Goal: Task Accomplishment & Management: Manage account settings

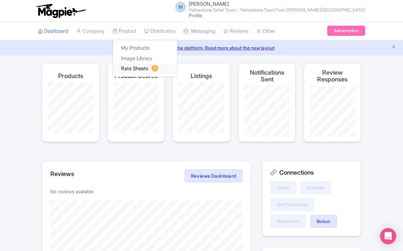
click at [138, 67] on link "Rate Sheets" at bounding box center [145, 68] width 64 height 10
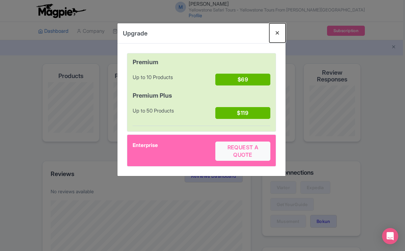
click at [280, 33] on button "Close" at bounding box center [277, 32] width 16 height 19
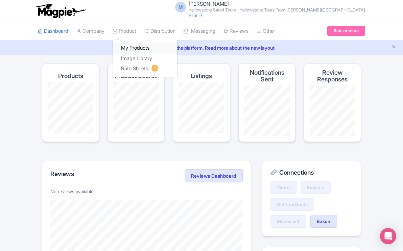
click at [138, 46] on link "My Products" at bounding box center [145, 48] width 64 height 10
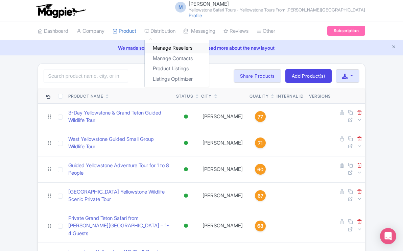
click at [164, 47] on link "Manage Resellers" at bounding box center [177, 48] width 64 height 10
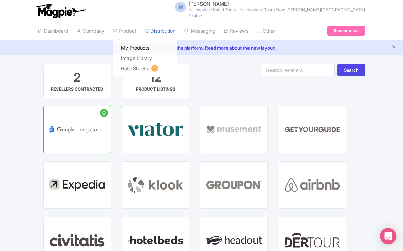
click at [135, 47] on link "My Products" at bounding box center [145, 48] width 64 height 10
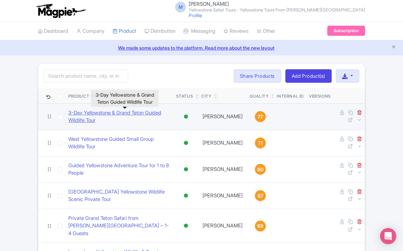
click at [129, 112] on link "​3-Day Yellowstone & Grand Teton Guided Wildlife Tour" at bounding box center [119, 116] width 102 height 15
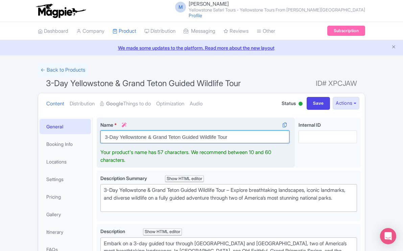
click at [146, 138] on input "​3-Day Yellowstone & Grand Teton Guided Wildlife Tour" at bounding box center [194, 136] width 189 height 13
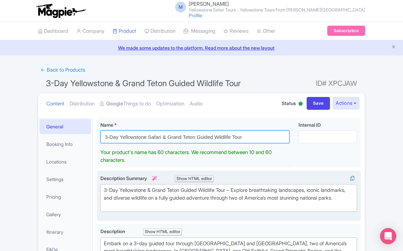
type input "​3-Day Yellowstone Safari & Grand Teton Guided Wildlife Tour"
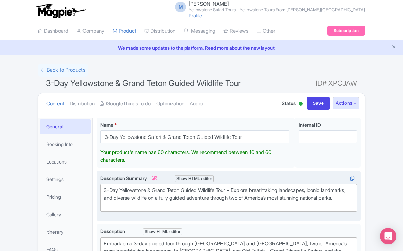
click at [148, 190] on div "3-Day Yellowstone & Grand Teton Guided Wildlife Tour – Explore breathtaking lan…" at bounding box center [229, 197] width 250 height 23
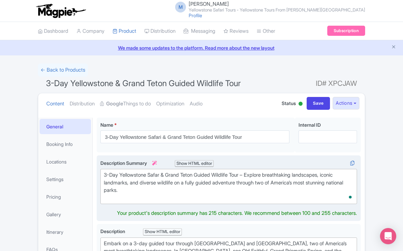
type trix-editor "<div>3-Day Yellowstone Safari &amp; Grand Teton Guided Wildlife Tour – Explore …"
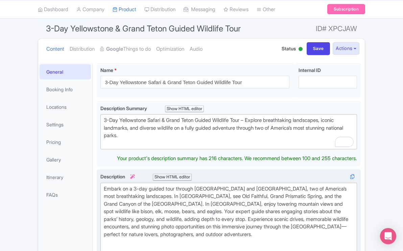
scroll to position [59, 0]
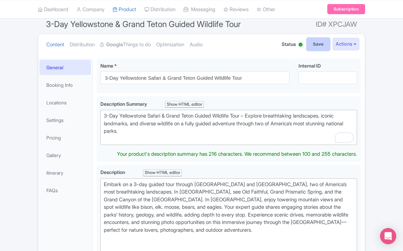
click at [316, 45] on input "Save" at bounding box center [318, 44] width 24 height 13
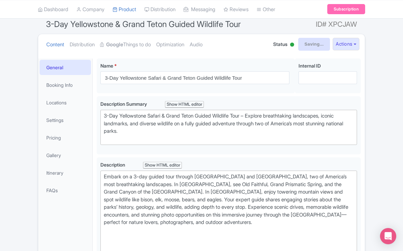
type input "Saving..."
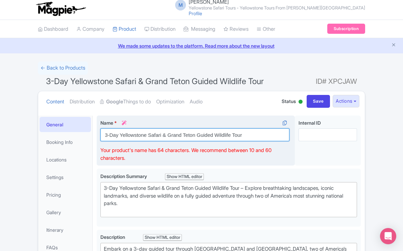
scroll to position [9, 0]
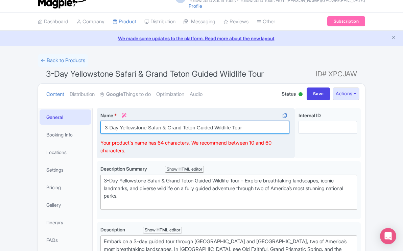
click at [243, 136] on div "Name * i ​3-Day Yellowstone Safari & Grand Teton Guided Wildlife Tour Your prod…" at bounding box center [196, 133] width 198 height 50
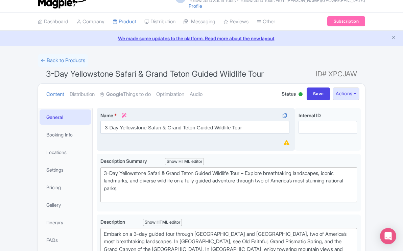
click at [200, 144] on div "Name * i ​3-Day Yellowstone Safari & Grand Teton Guided Wildlife Tour Your prod…" at bounding box center [196, 129] width 198 height 43
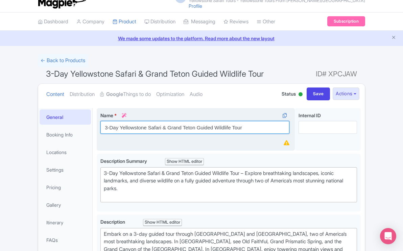
click at [203, 128] on input "​3-Day Yellowstone Safari & Grand Teton Guided Wildlife Tour" at bounding box center [194, 127] width 189 height 13
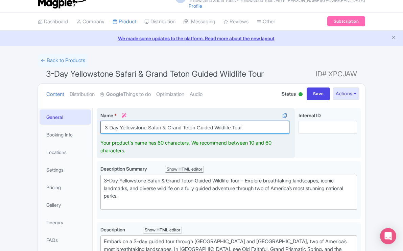
click at [242, 128] on input "​3-Day Yellowstone Safari & Grand Teton Guided Wildlife Tour" at bounding box center [194, 127] width 189 height 13
drag, startPoint x: 242, startPoint y: 128, endPoint x: 100, endPoint y: 126, distance: 142.2
click at [100, 126] on input "​3-Day Yellowstone Safari & Grand Teton Guided Wildlife Tour" at bounding box center [194, 127] width 189 height 13
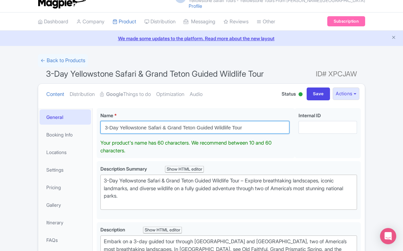
scroll to position [0, 0]
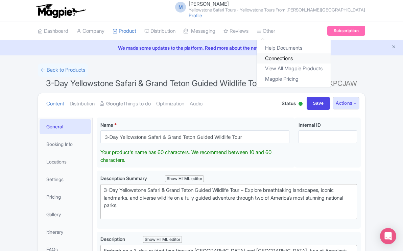
click at [283, 57] on link "Connections" at bounding box center [294, 58] width 74 height 10
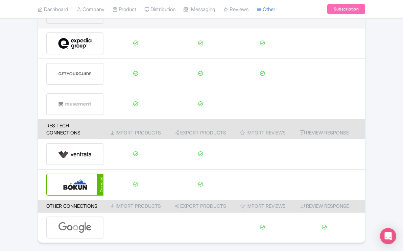
scroll to position [122, 0]
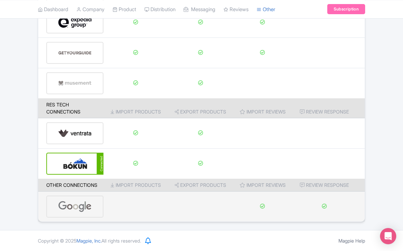
click at [85, 207] on img at bounding box center [74, 206] width 33 height 21
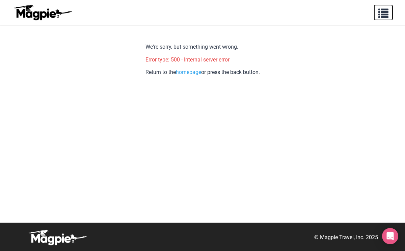
click at [383, 14] on span "button" at bounding box center [384, 12] width 10 height 10
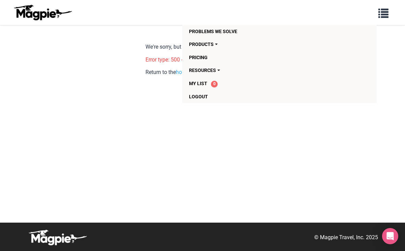
click at [146, 107] on div "We're sorry, but something went wrong. Error type: 500 - Internal server error …" at bounding box center [203, 130] width 114 height 184
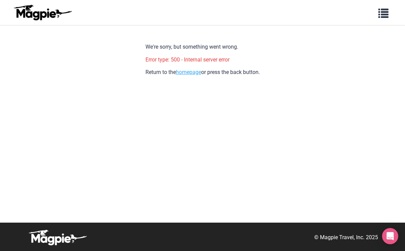
click at [185, 72] on link "homepage" at bounding box center [188, 72] width 25 height 6
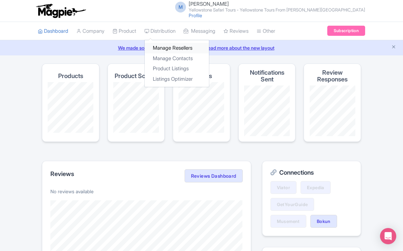
click at [173, 50] on link "Manage Resellers" at bounding box center [177, 48] width 64 height 10
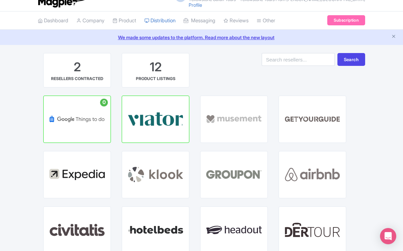
scroll to position [12, 0]
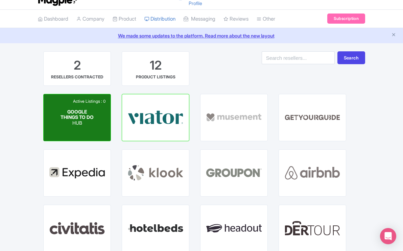
click at [91, 120] on div "GOOGLE THINGS TO DO HUB" at bounding box center [76, 117] width 33 height 17
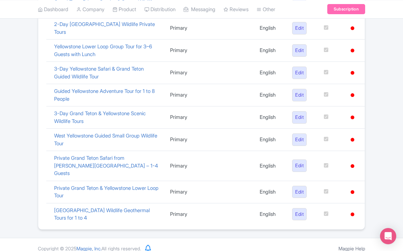
scroll to position [223, 0]
click at [352, 73] on icon at bounding box center [352, 74] width 4 height 4
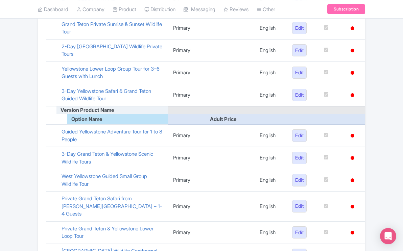
scroll to position [210, 0]
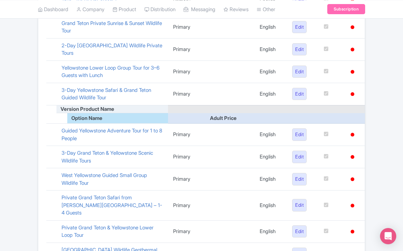
click at [92, 114] on div "Option Name" at bounding box center [117, 118] width 101 height 8
click at [351, 113] on td at bounding box center [352, 118] width 24 height 10
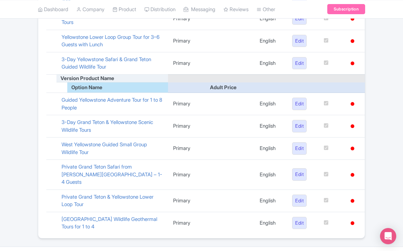
scroll to position [240, 0]
click at [106, 75] on span "Version Product Name" at bounding box center [85, 78] width 58 height 6
click at [105, 84] on div "Option Name" at bounding box center [117, 88] width 101 height 8
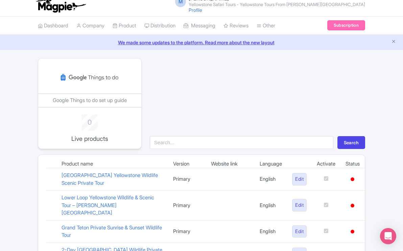
scroll to position [0, 0]
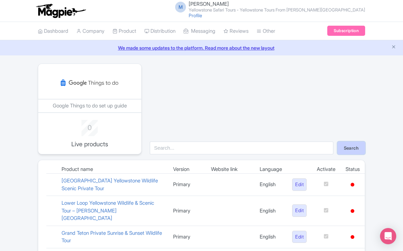
click at [349, 150] on button "Search" at bounding box center [351, 147] width 28 height 13
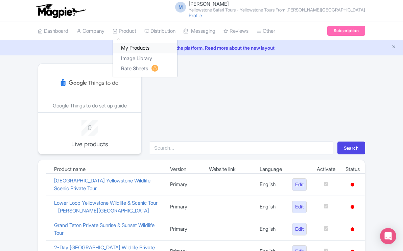
click at [136, 47] on link "My Products" at bounding box center [145, 48] width 64 height 10
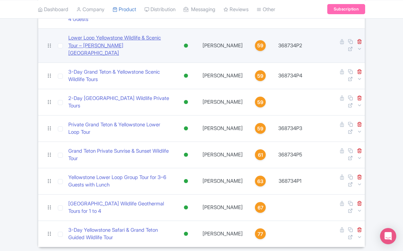
scroll to position [198, 0]
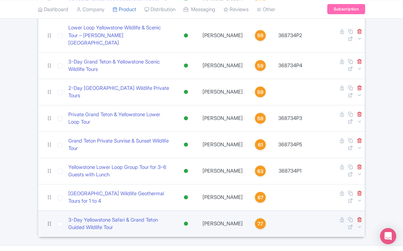
click at [50, 221] on icon at bounding box center [49, 224] width 6 height 6
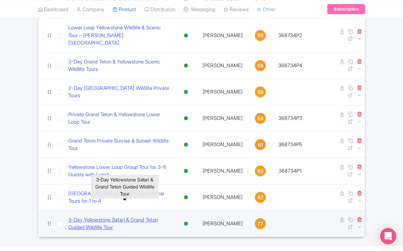
click at [84, 216] on link "​3-Day Yellowstone Safari & Grand Teton Guided Wildlife Tour" at bounding box center [119, 223] width 102 height 15
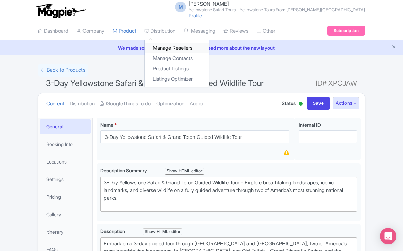
click at [172, 48] on link "Manage Resellers" at bounding box center [177, 48] width 64 height 10
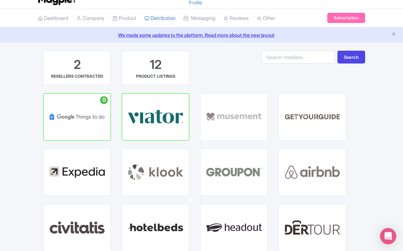
scroll to position [11, 0]
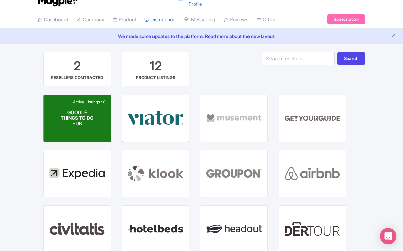
click at [88, 118] on span "GOOGLE THINGS TO DO" at bounding box center [76, 114] width 33 height 11
